Goal: Transaction & Acquisition: Purchase product/service

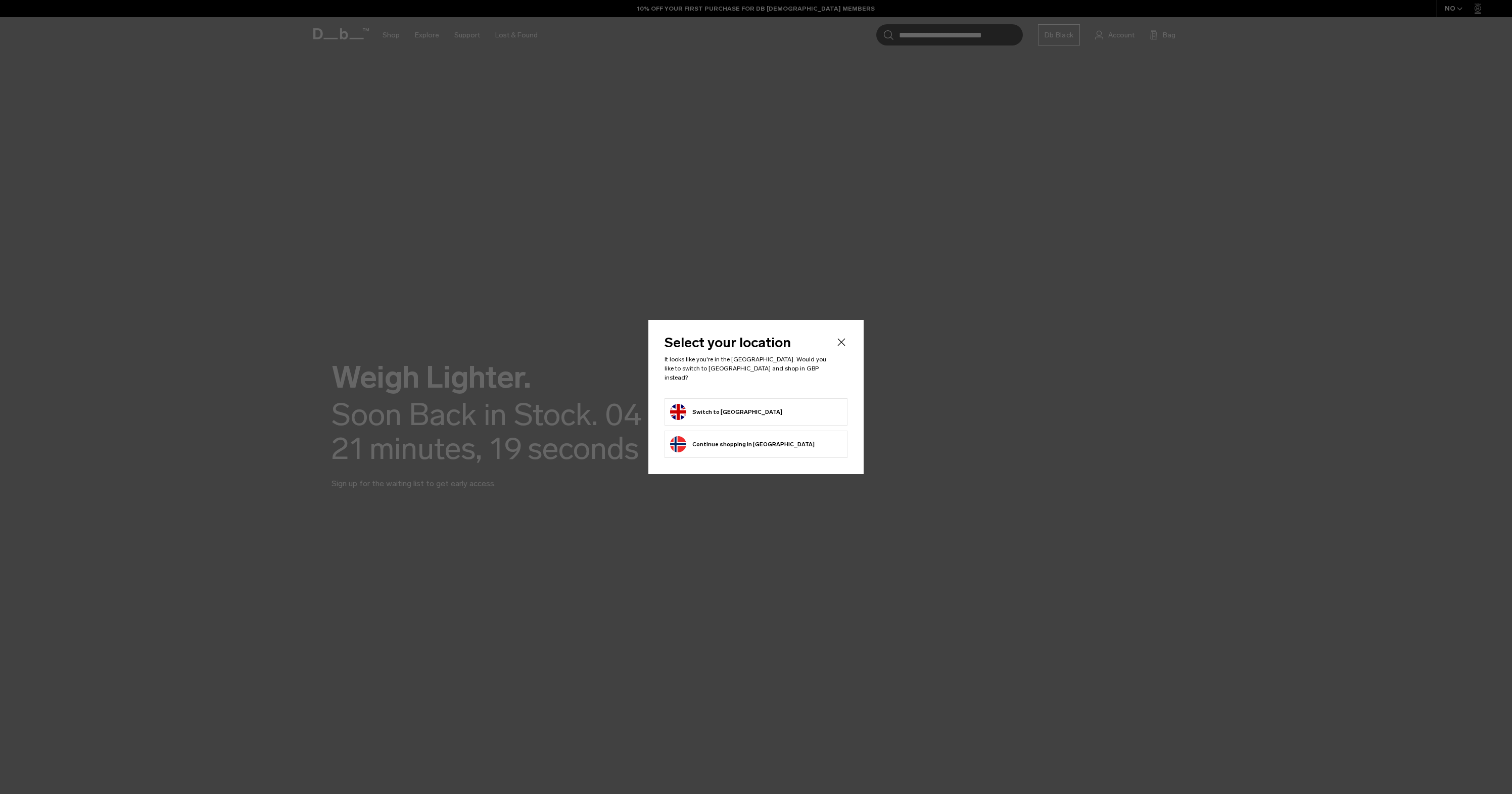
click at [735, 414] on body "Skip to content BUY NOW, PAY LATER WITH [PERSON_NAME] 10% OFF YOUR FIRST PURCHA…" at bounding box center [756, 397] width 1512 height 794
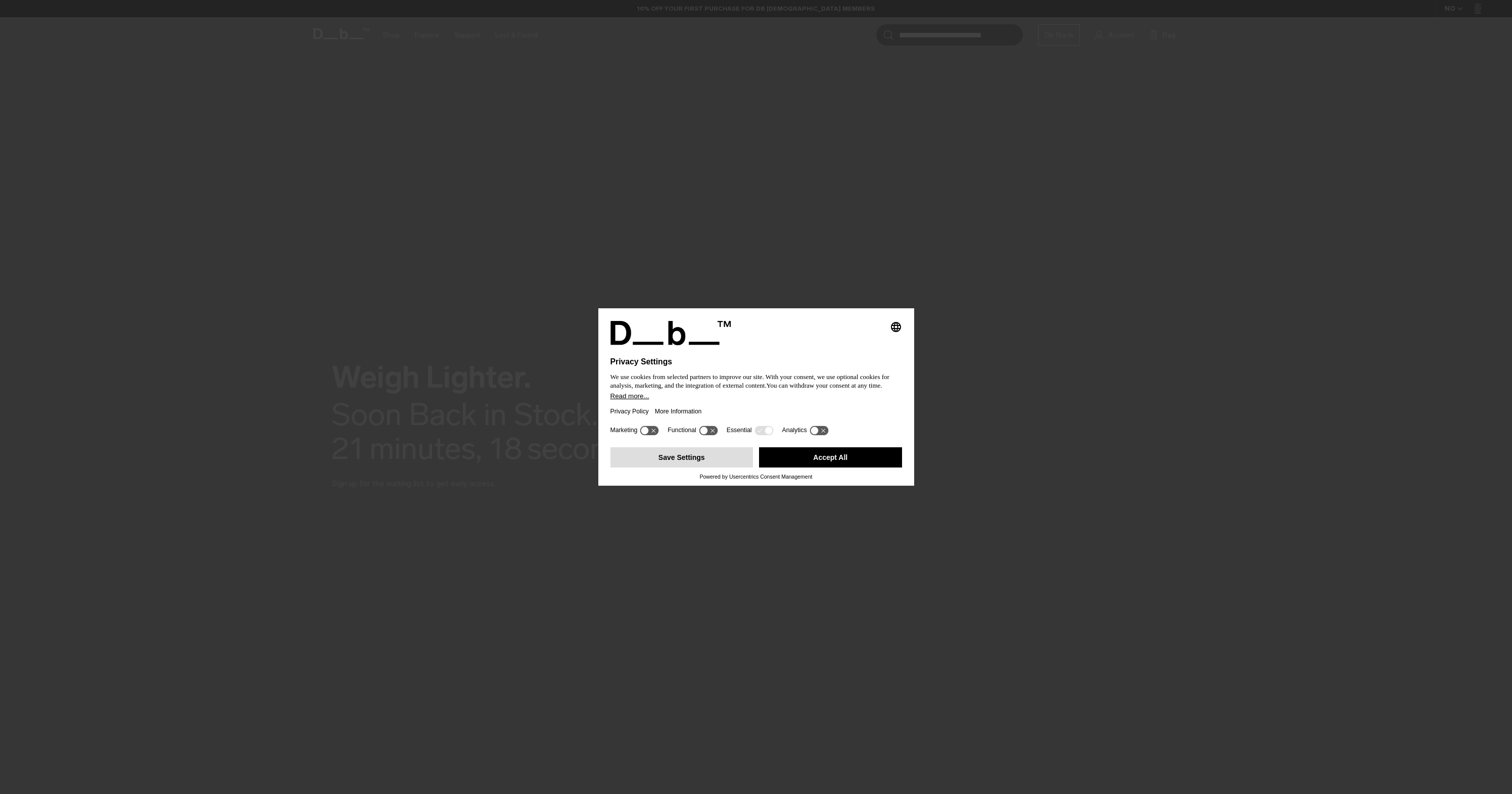
click at [711, 457] on button "Save Settings" at bounding box center [682, 458] width 143 height 20
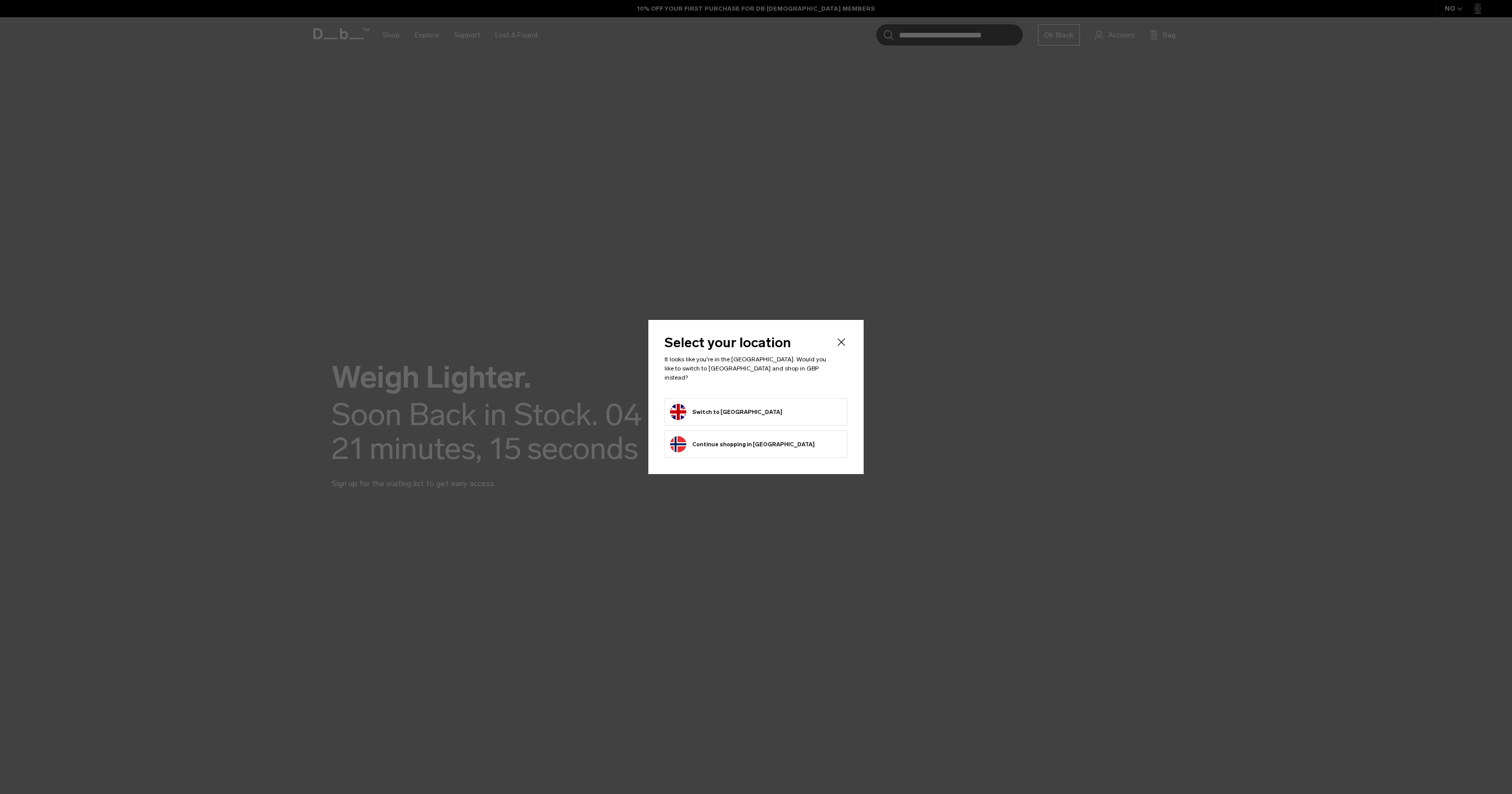
click at [725, 412] on button "Switch to [GEOGRAPHIC_DATA]" at bounding box center [727, 412] width 113 height 16
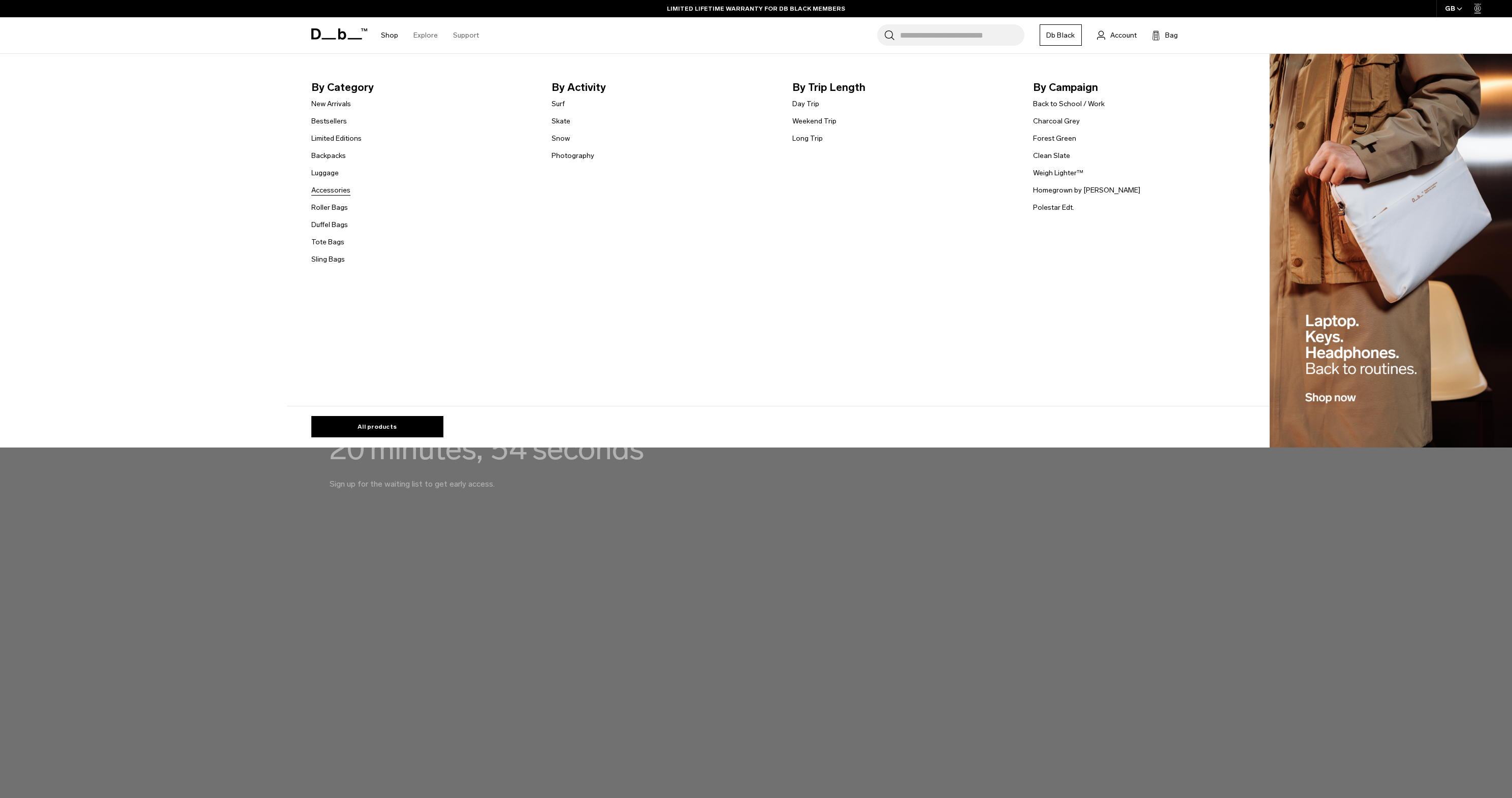
click at [348, 192] on link "Accessories" at bounding box center [331, 190] width 39 height 11
